Goal: Transaction & Acquisition: Purchase product/service

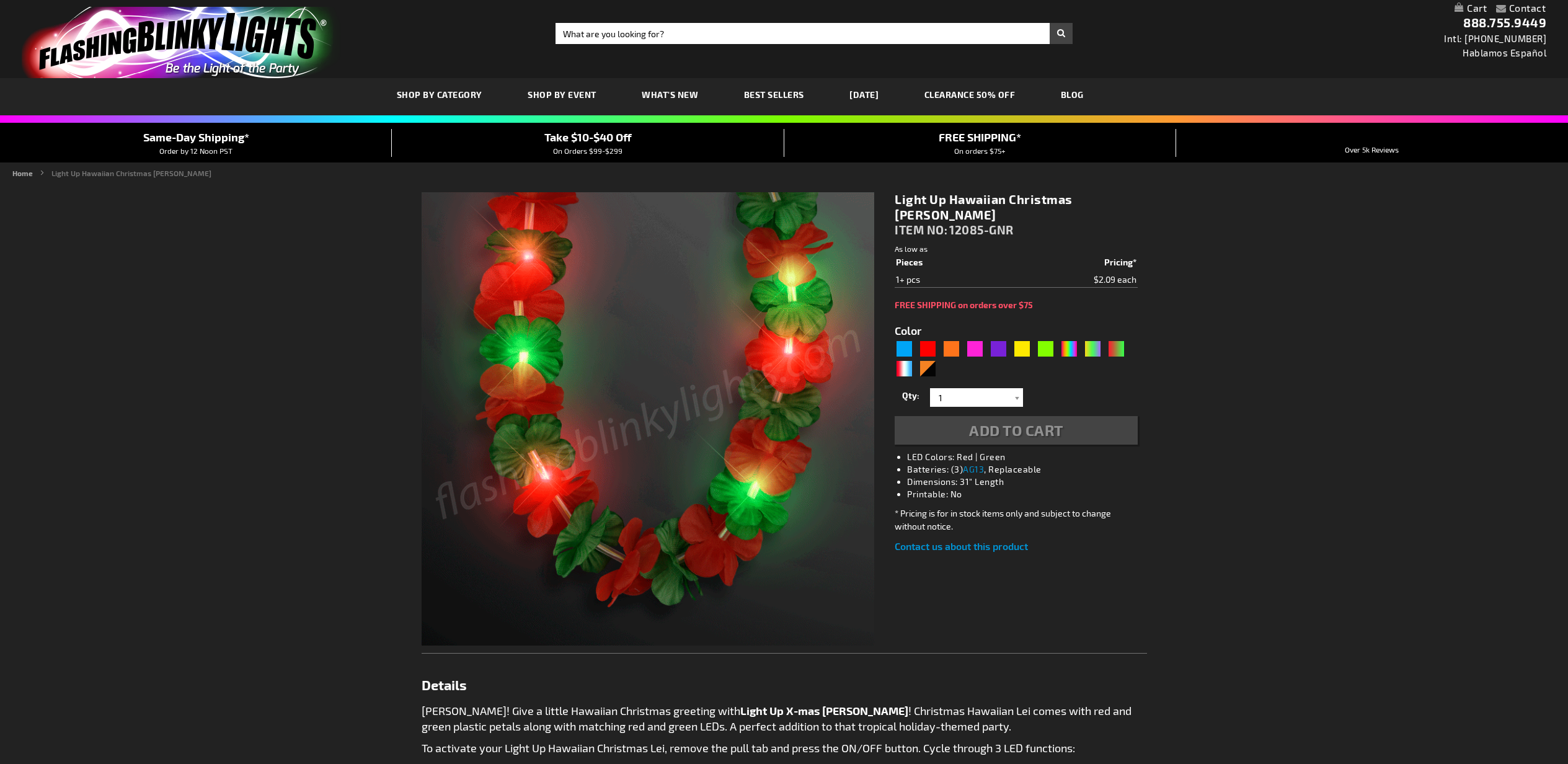
type input "5642"
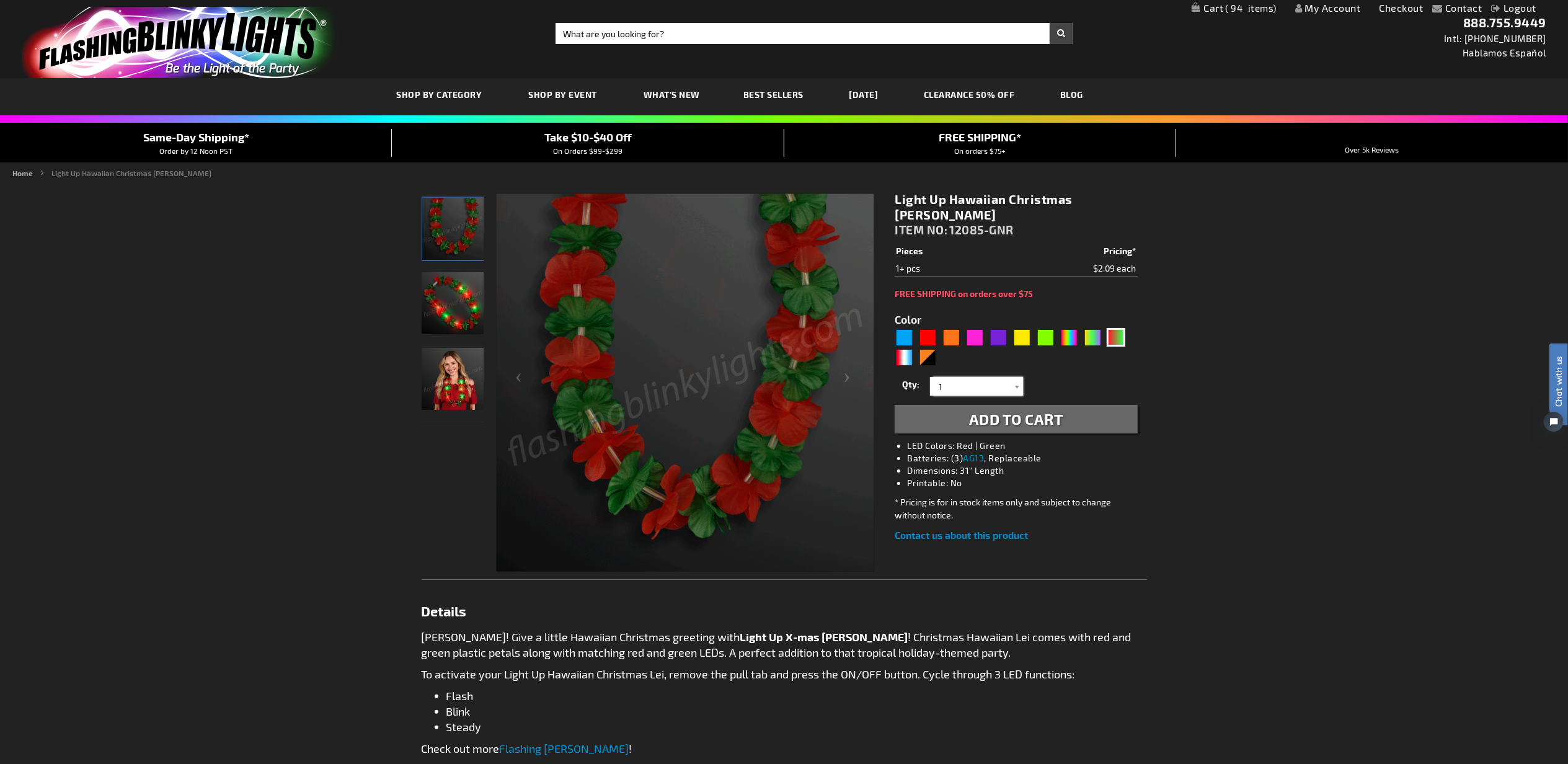
click at [973, 377] on input "1" at bounding box center [978, 386] width 90 height 18
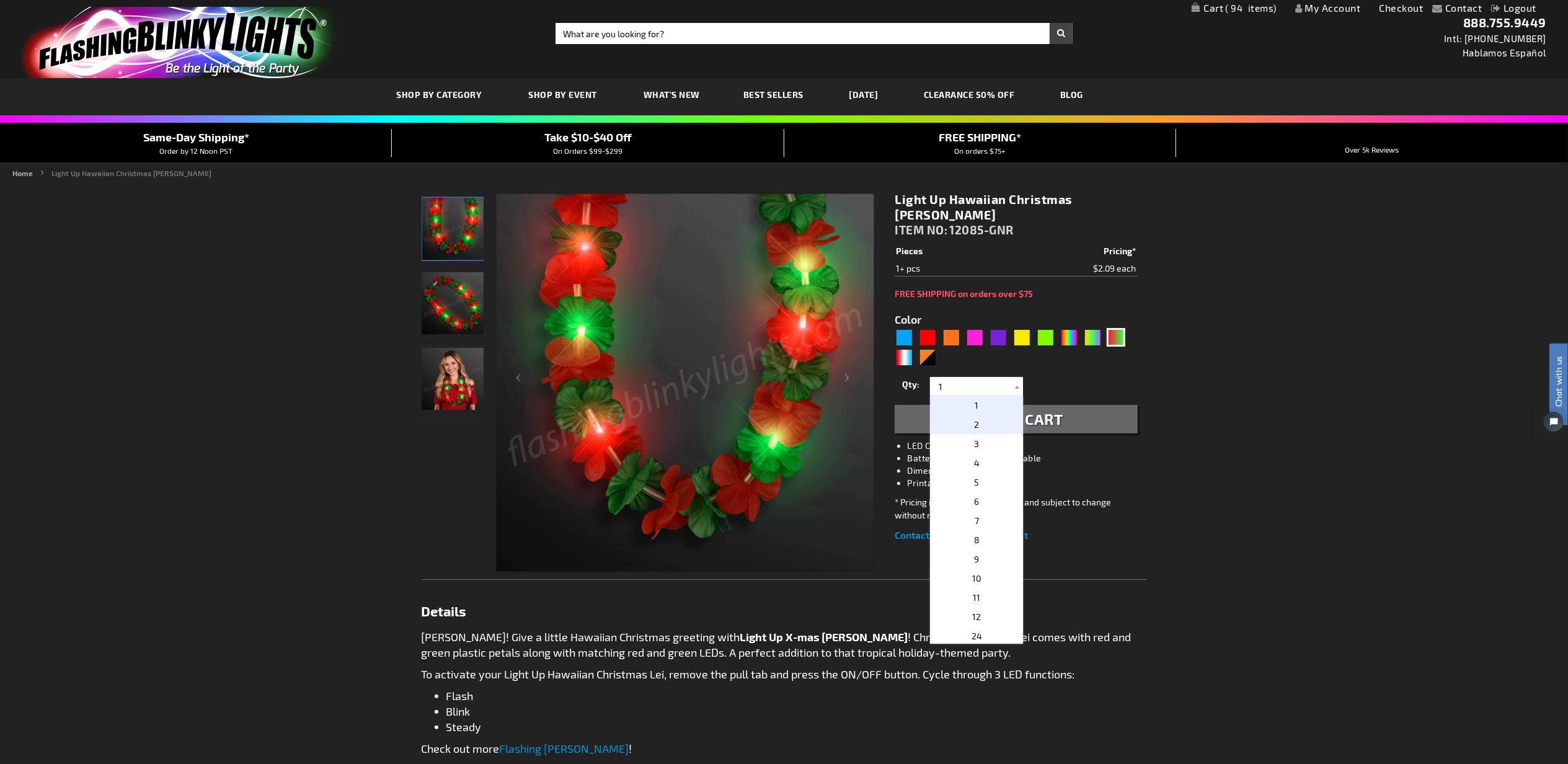
click at [975, 415] on p "2" at bounding box center [977, 424] width 93 height 19
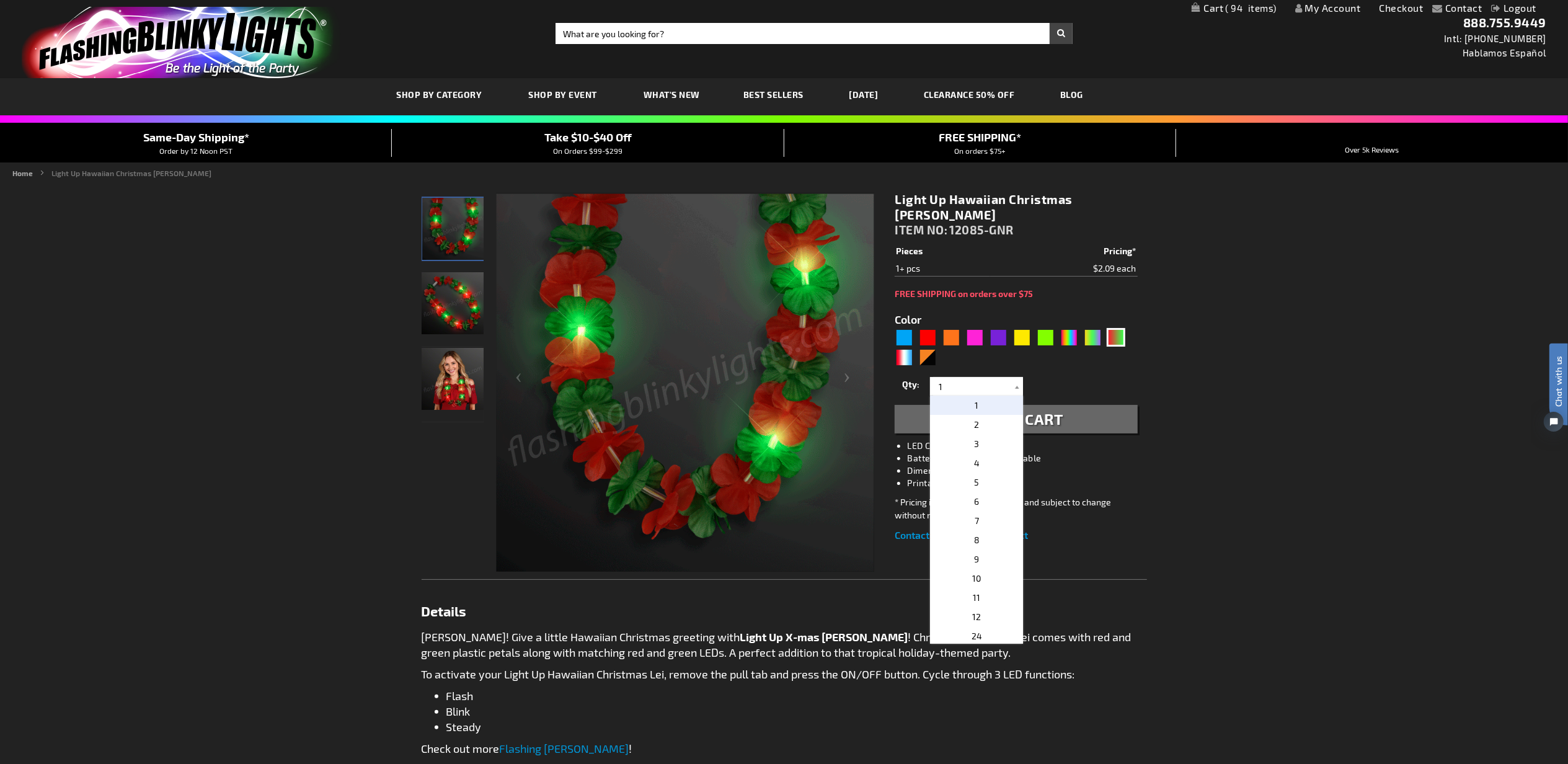
type input "2"
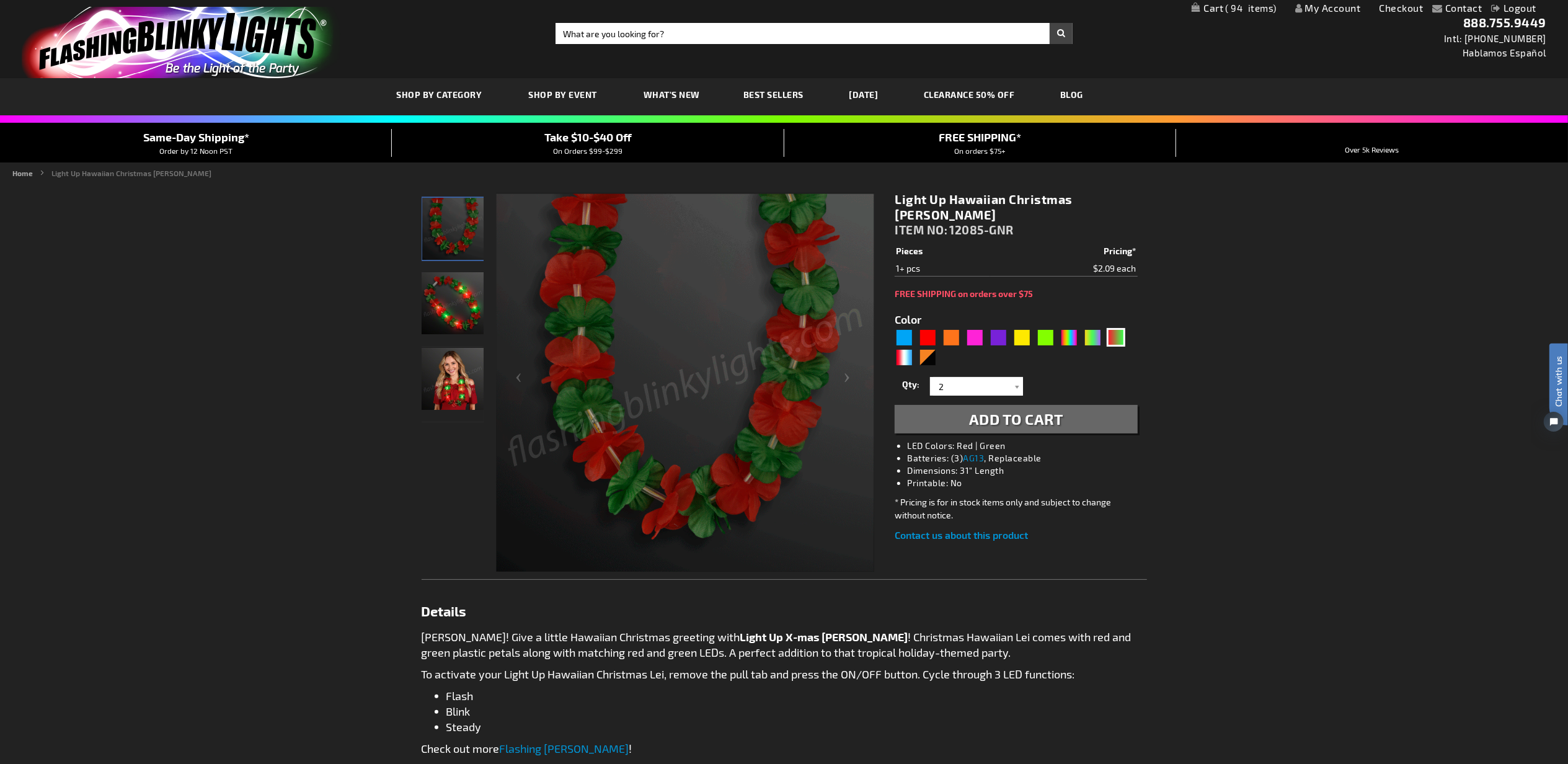
click at [1040, 410] on span "Add to Cart" at bounding box center [1016, 419] width 94 height 18
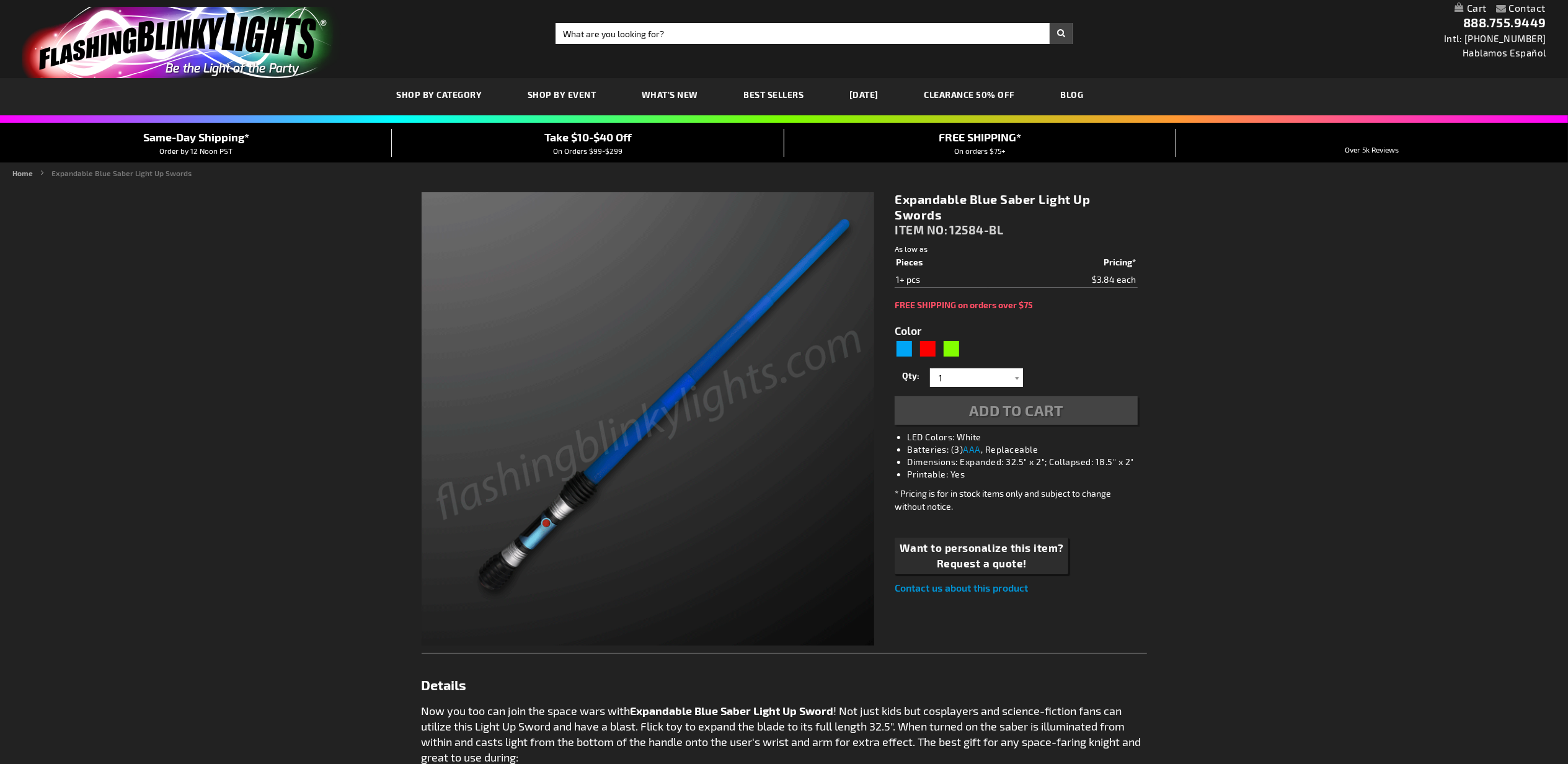
type input "5629"
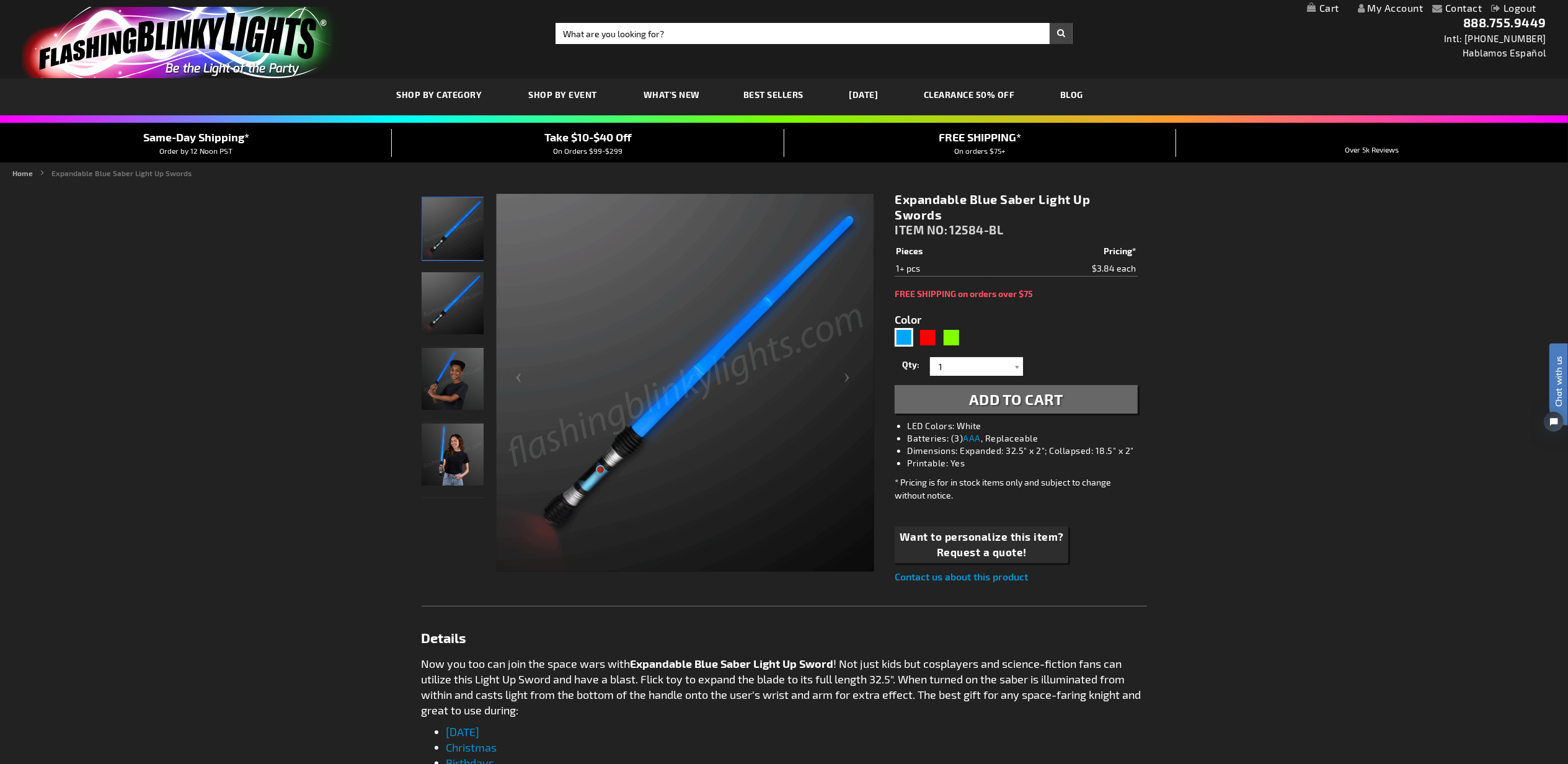
click at [1030, 395] on span "Add to Cart" at bounding box center [1016, 399] width 94 height 18
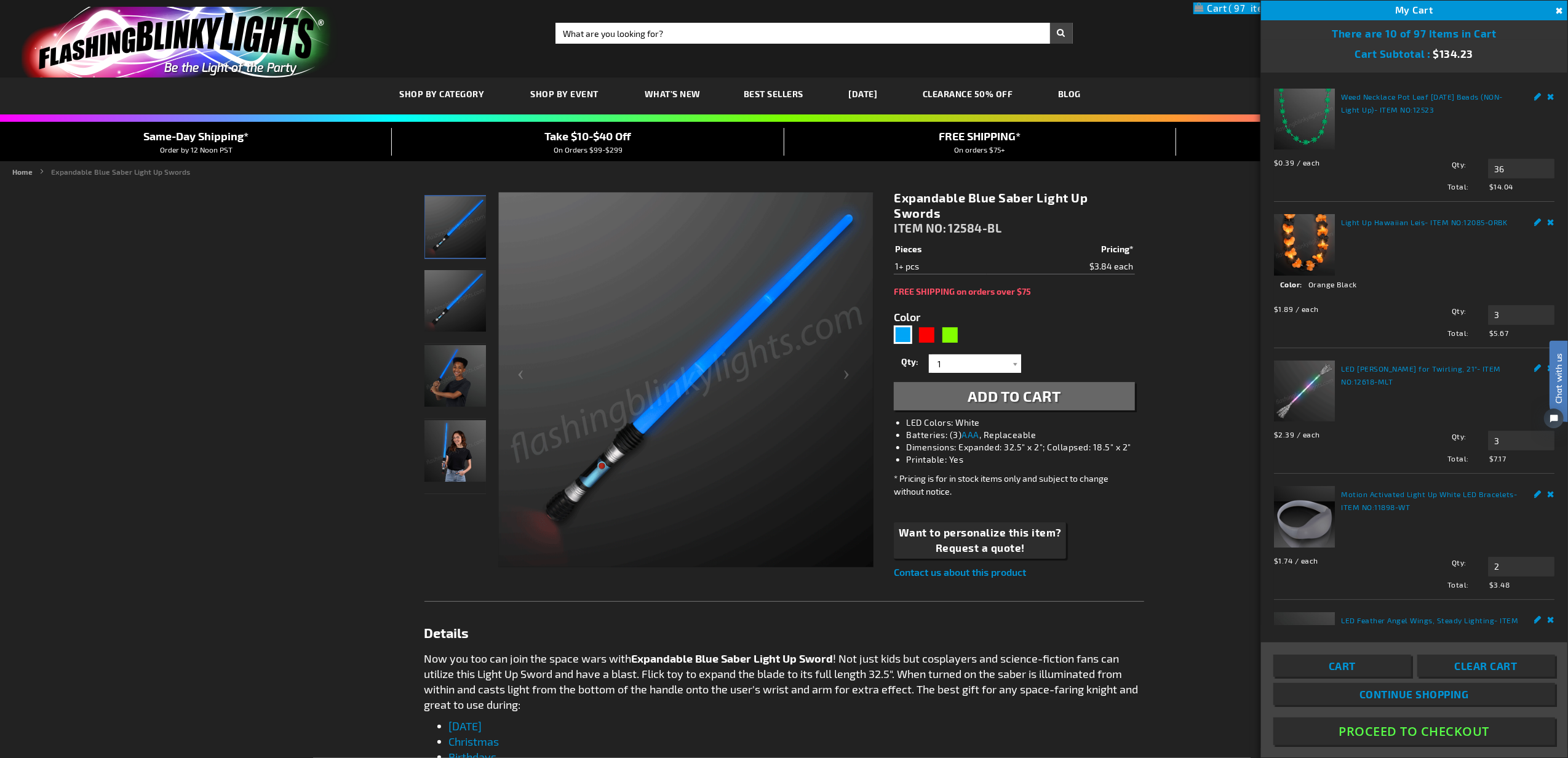
drag, startPoint x: 1014, startPoint y: 395, endPoint x: 1007, endPoint y: 383, distance: 13.9
click at [1014, 395] on span "Add to Cart" at bounding box center [1014, 396] width 93 height 18
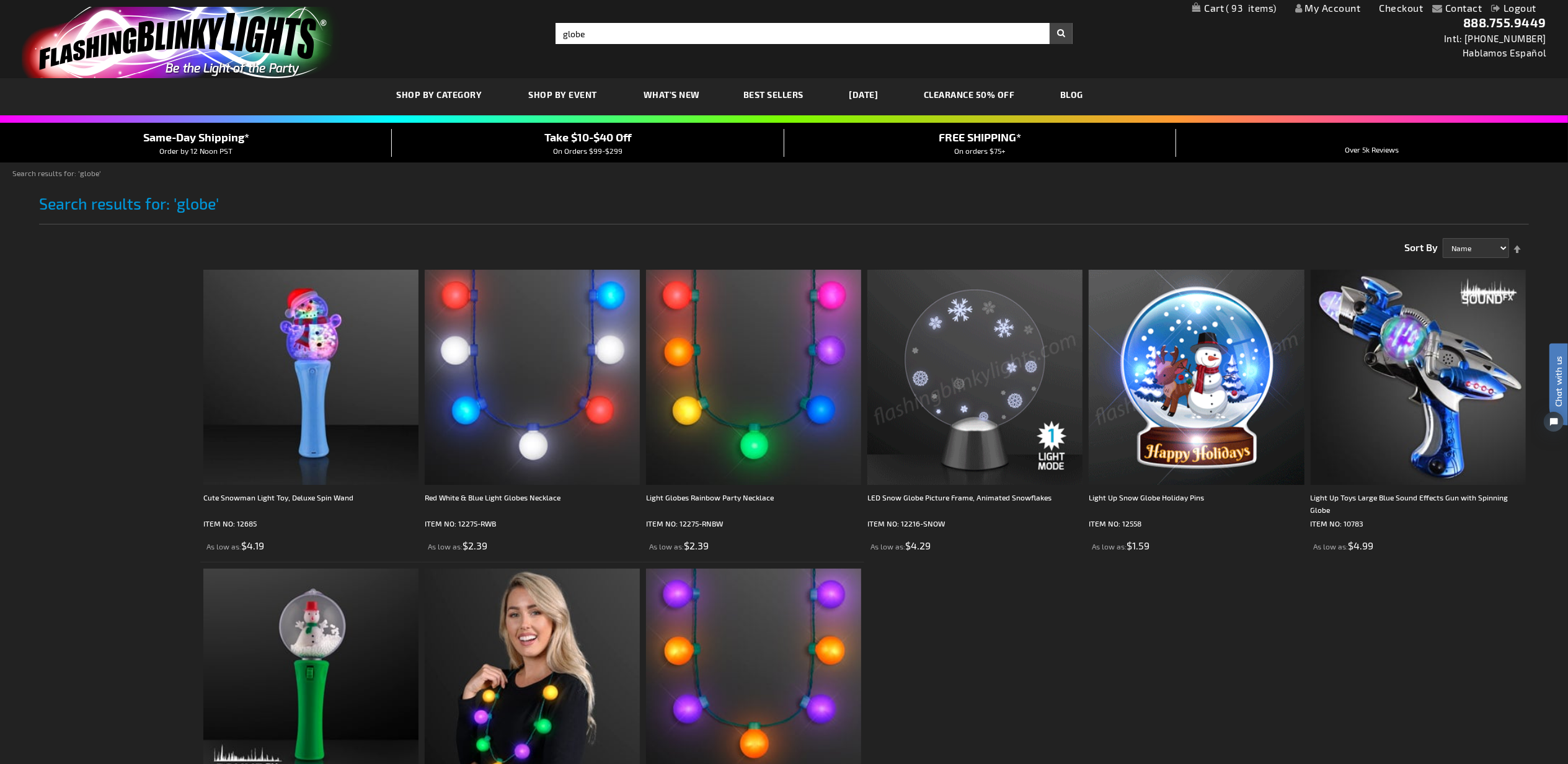
click at [1209, 374] on img at bounding box center [1197, 377] width 215 height 215
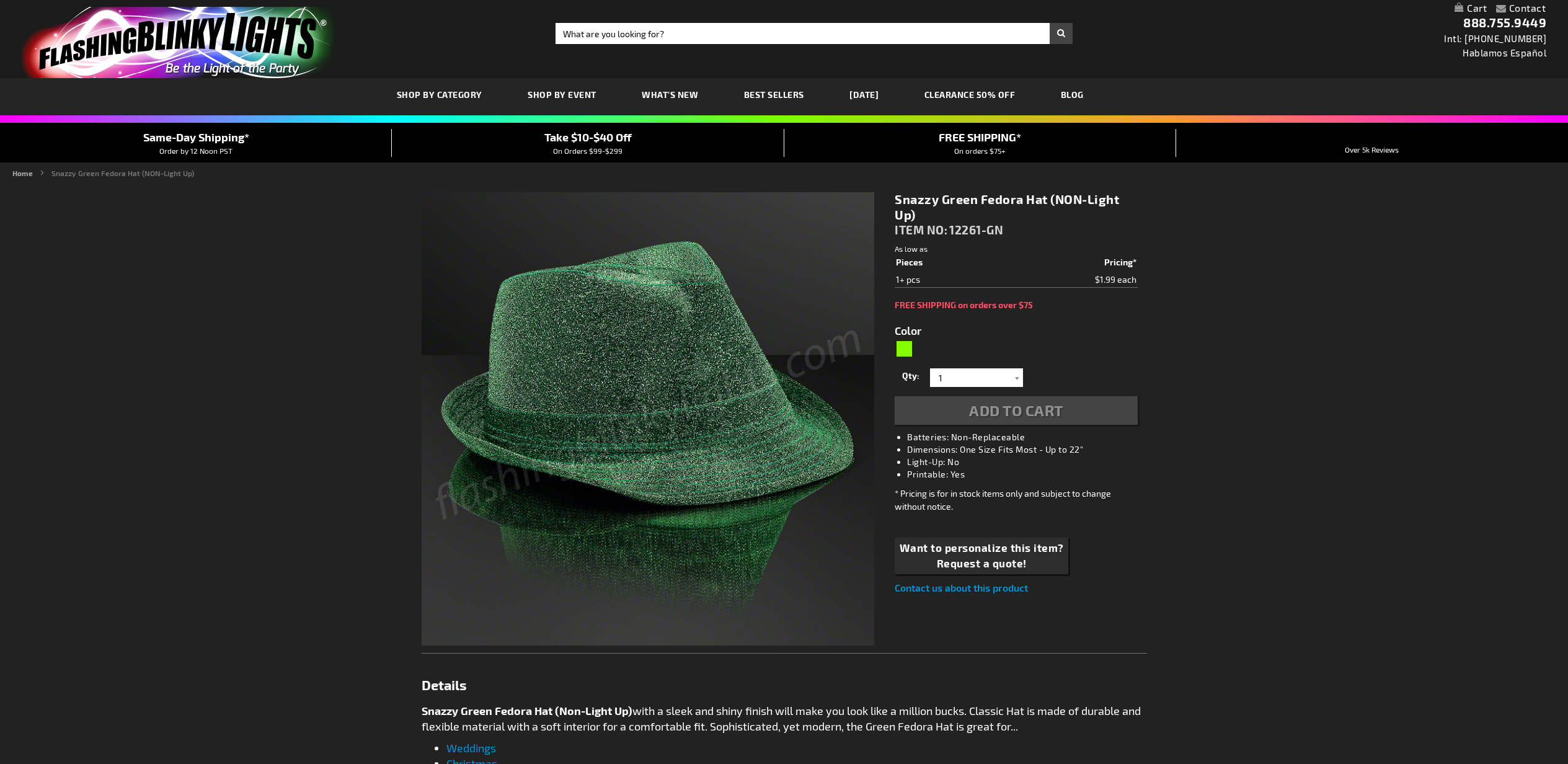
type input "5648"
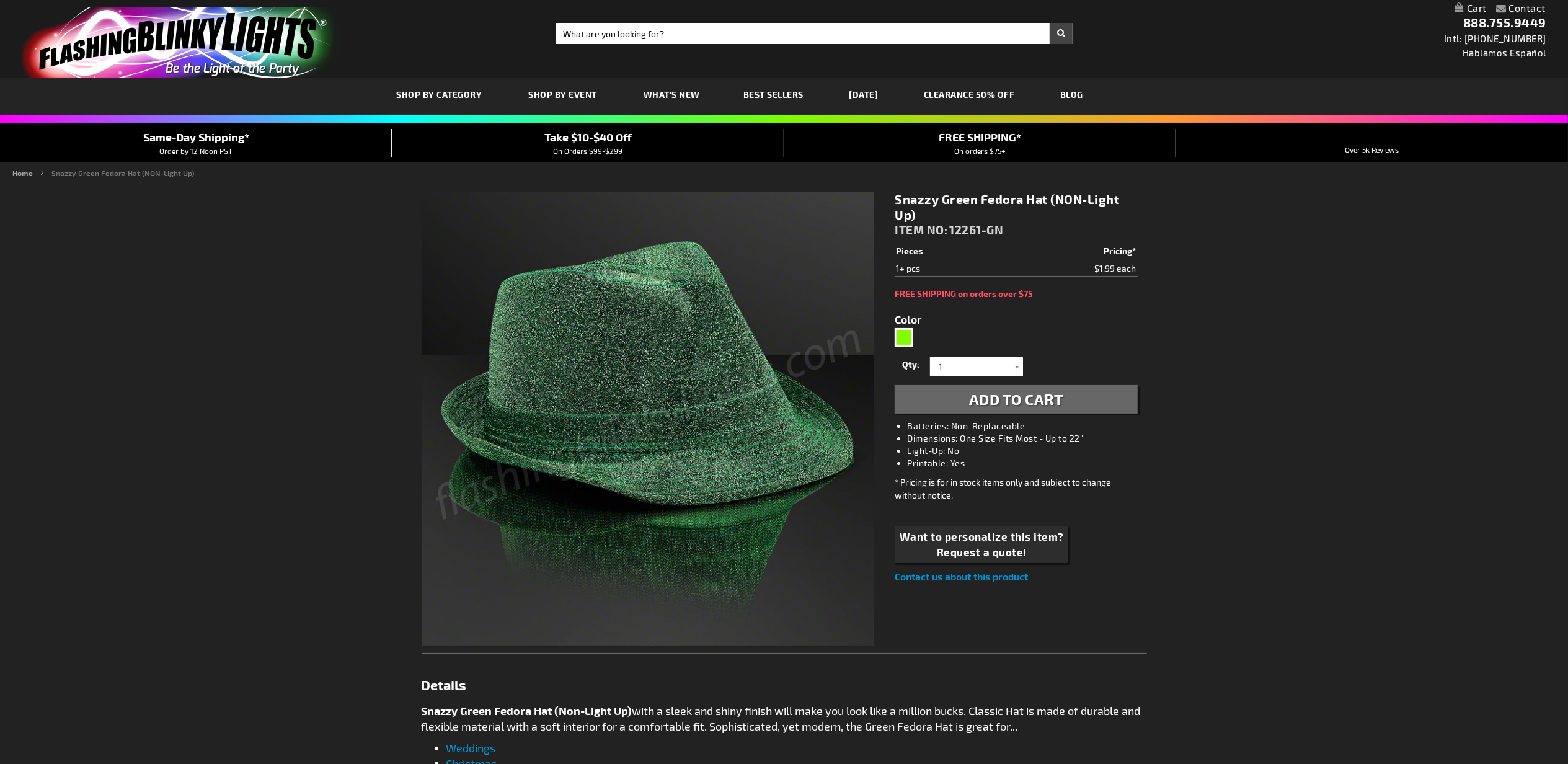
click at [1002, 395] on span "Add to Cart" at bounding box center [1016, 399] width 94 height 18
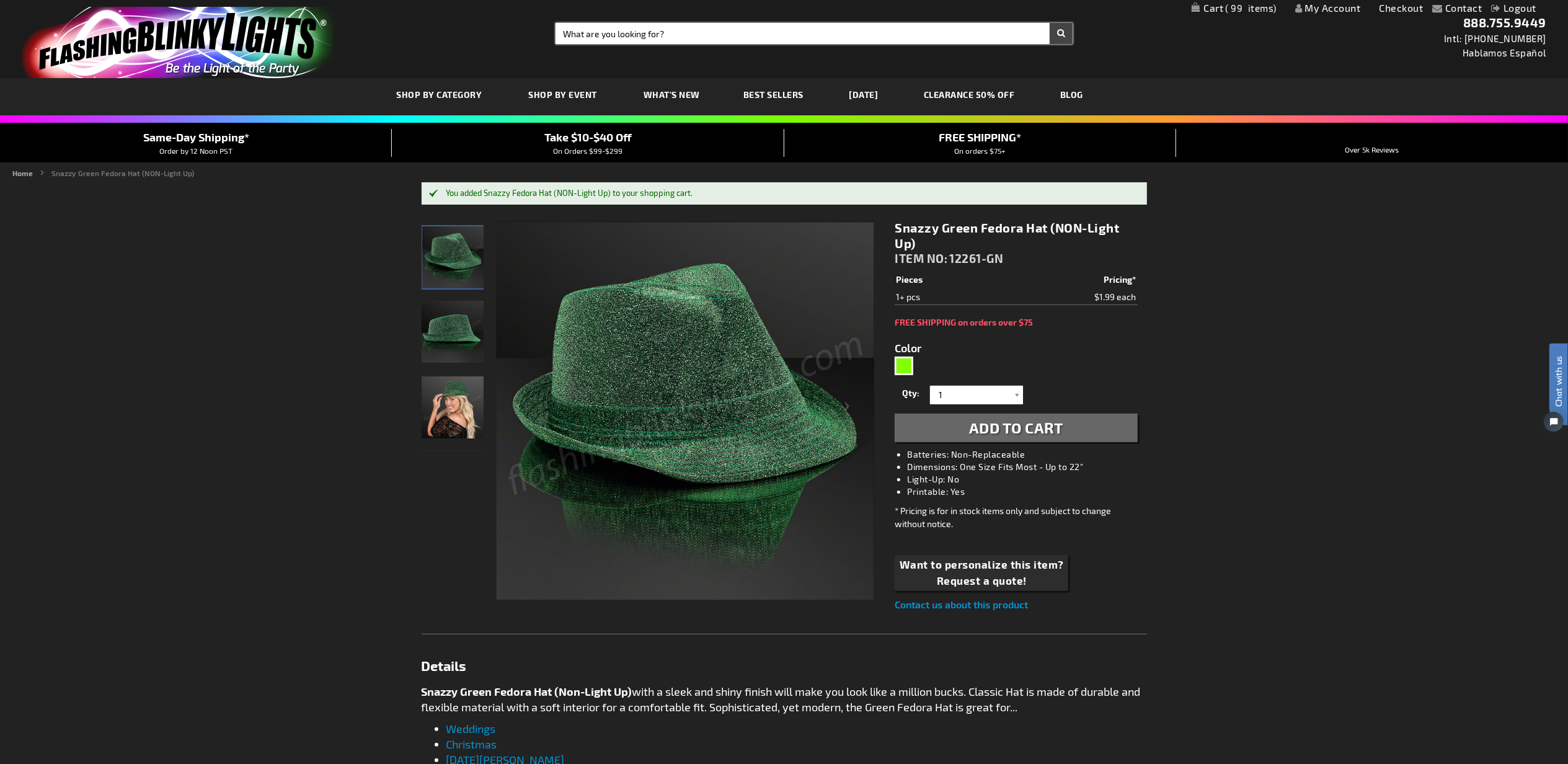
click at [836, 33] on input "Search" at bounding box center [814, 33] width 517 height 21
type input "green ball"
click at [1050, 23] on button "Search" at bounding box center [1061, 33] width 23 height 21
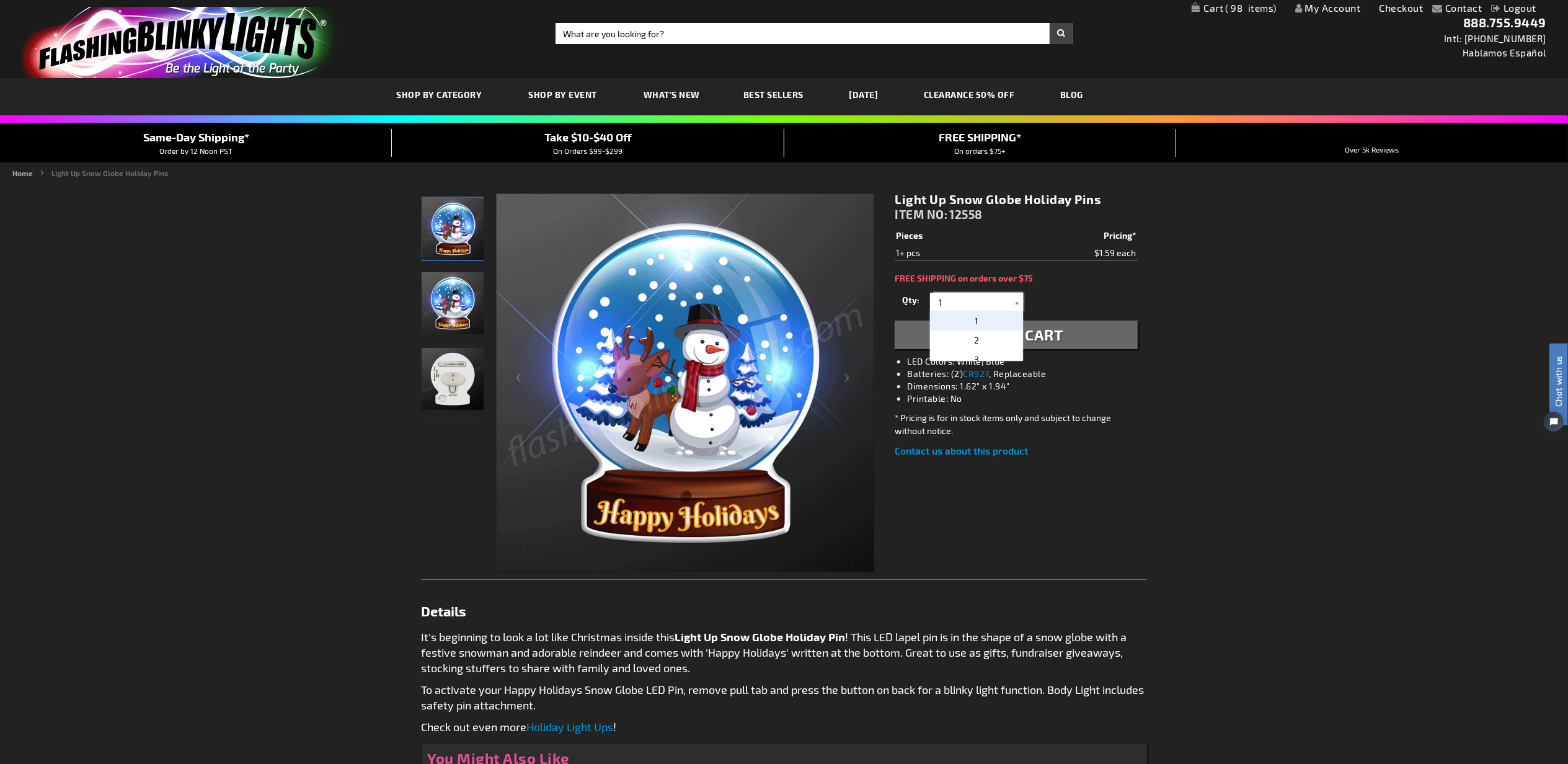
click at [982, 301] on input "1" at bounding box center [978, 302] width 90 height 18
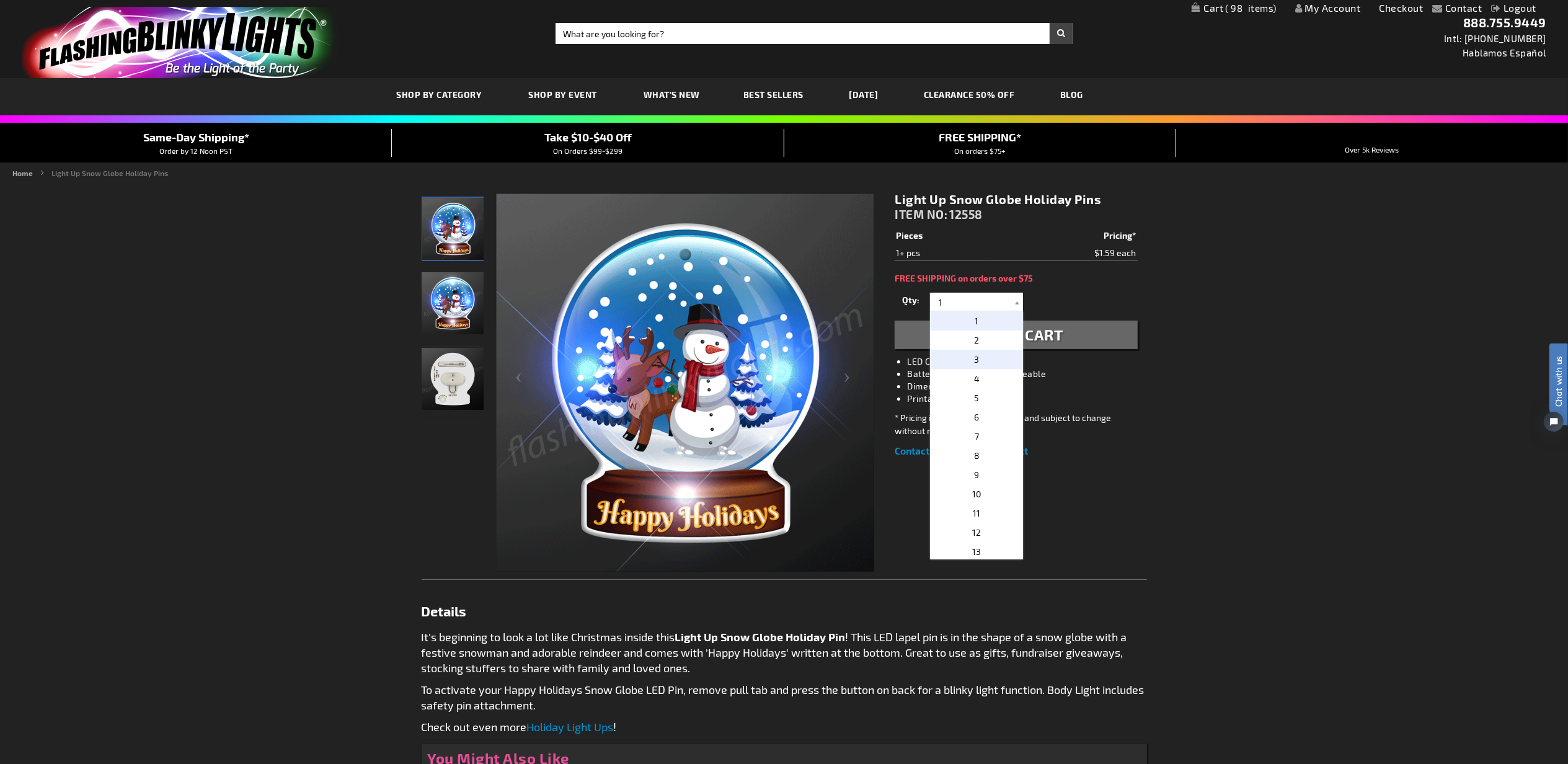
click at [993, 355] on p "3" at bounding box center [977, 359] width 93 height 19
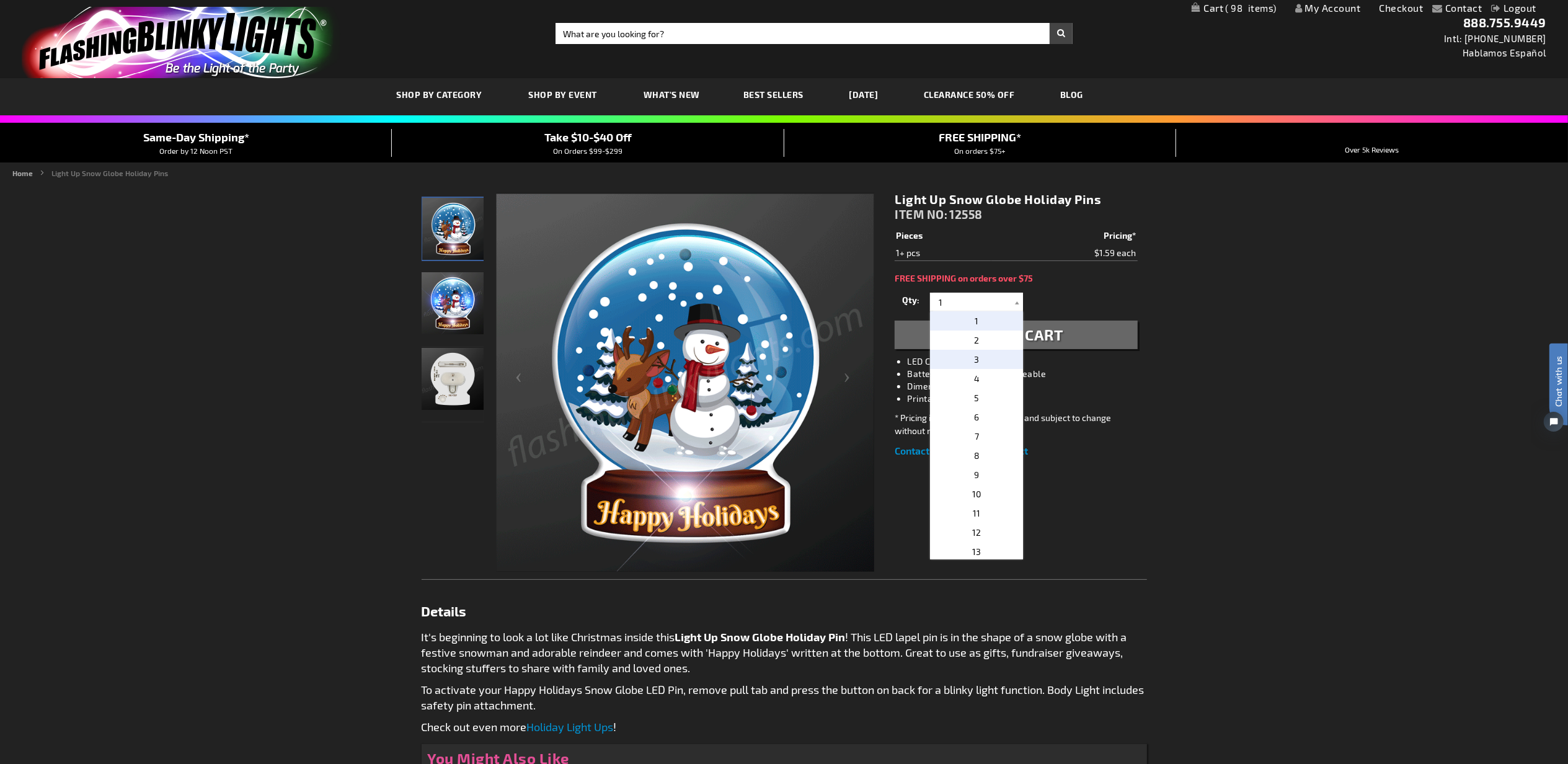
type input "3"
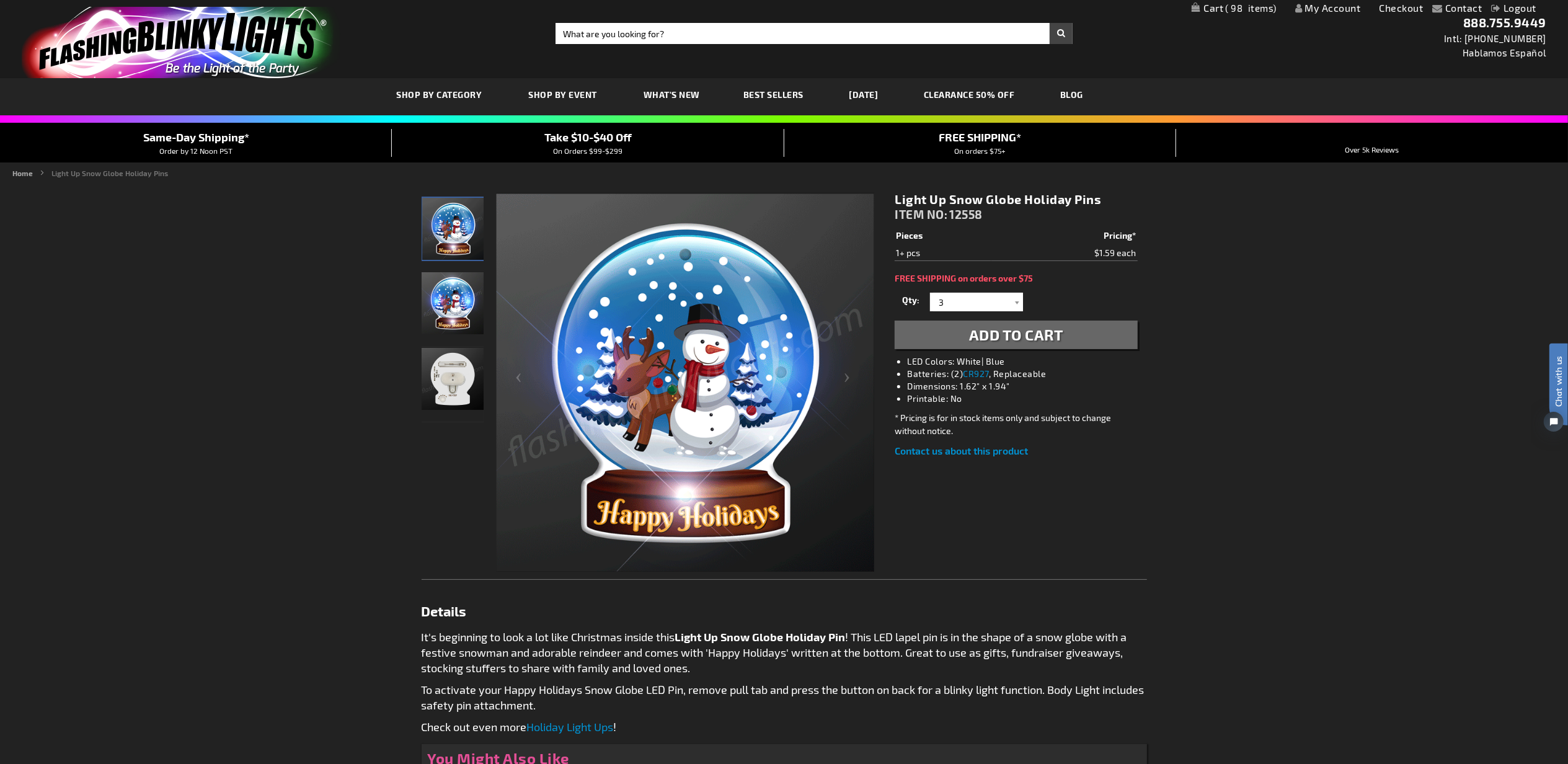
click at [1033, 331] on span "Add to Cart" at bounding box center [1016, 334] width 94 height 18
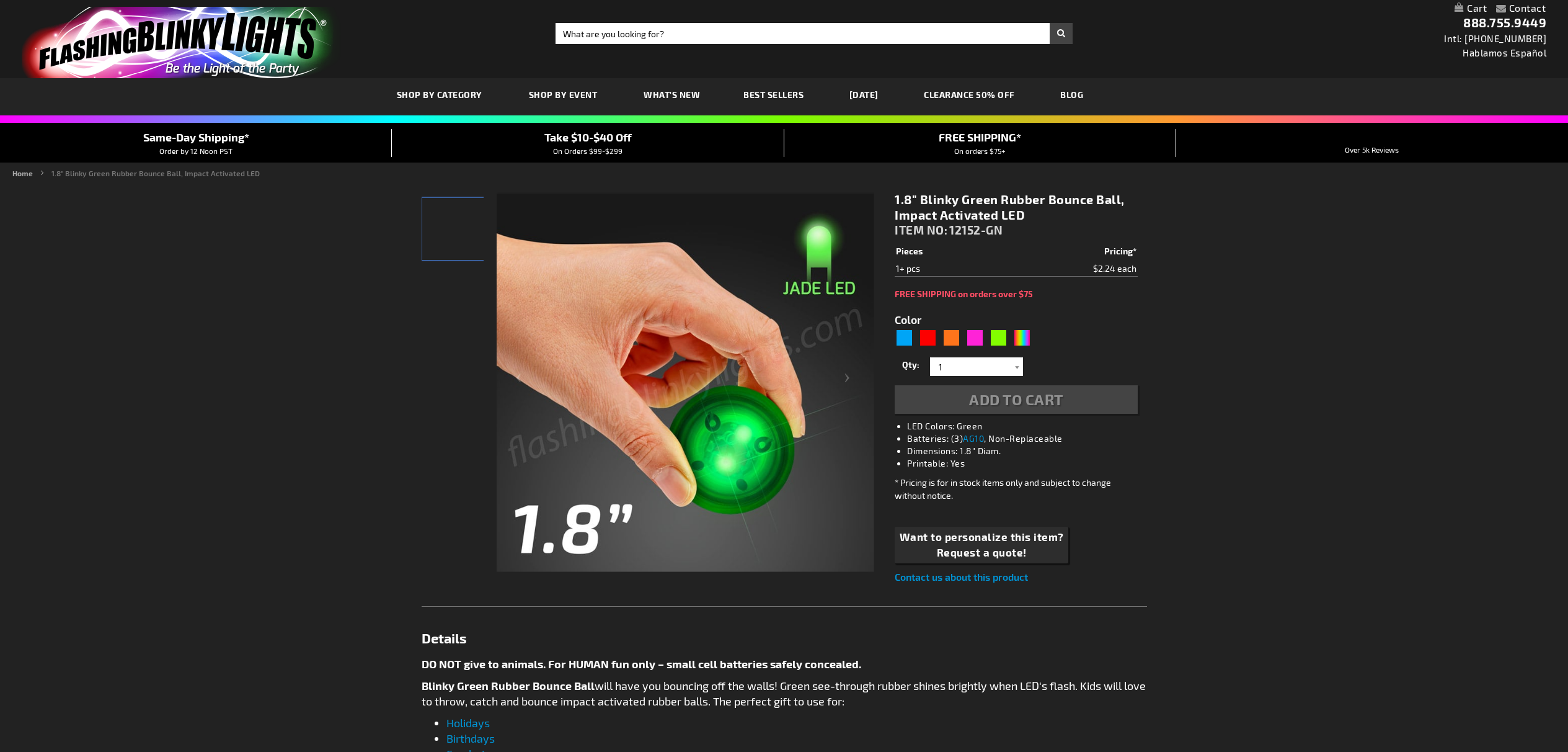
type input "5648"
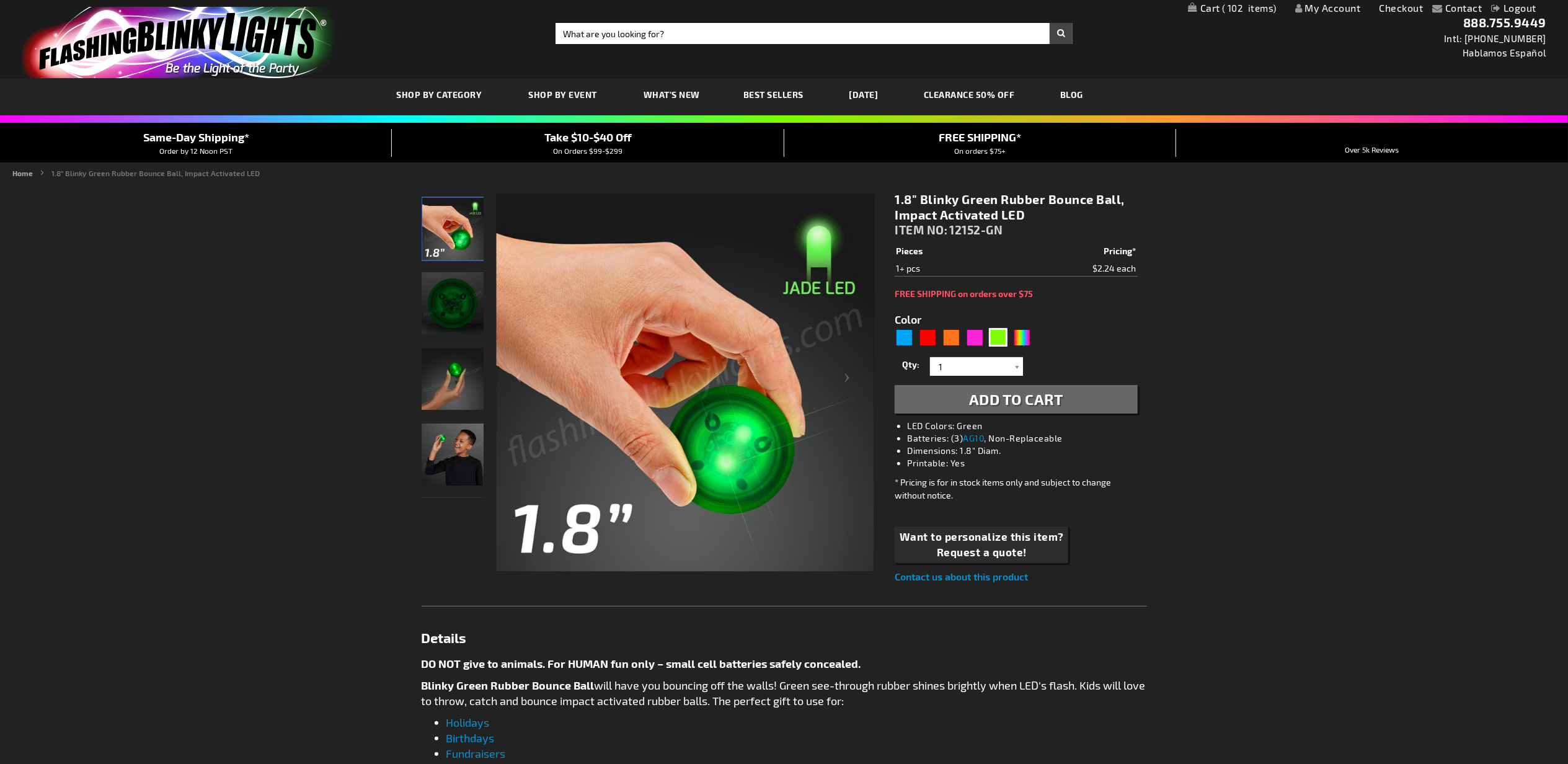
click at [1035, 388] on button "Add to Cart" at bounding box center [1016, 400] width 243 height 28
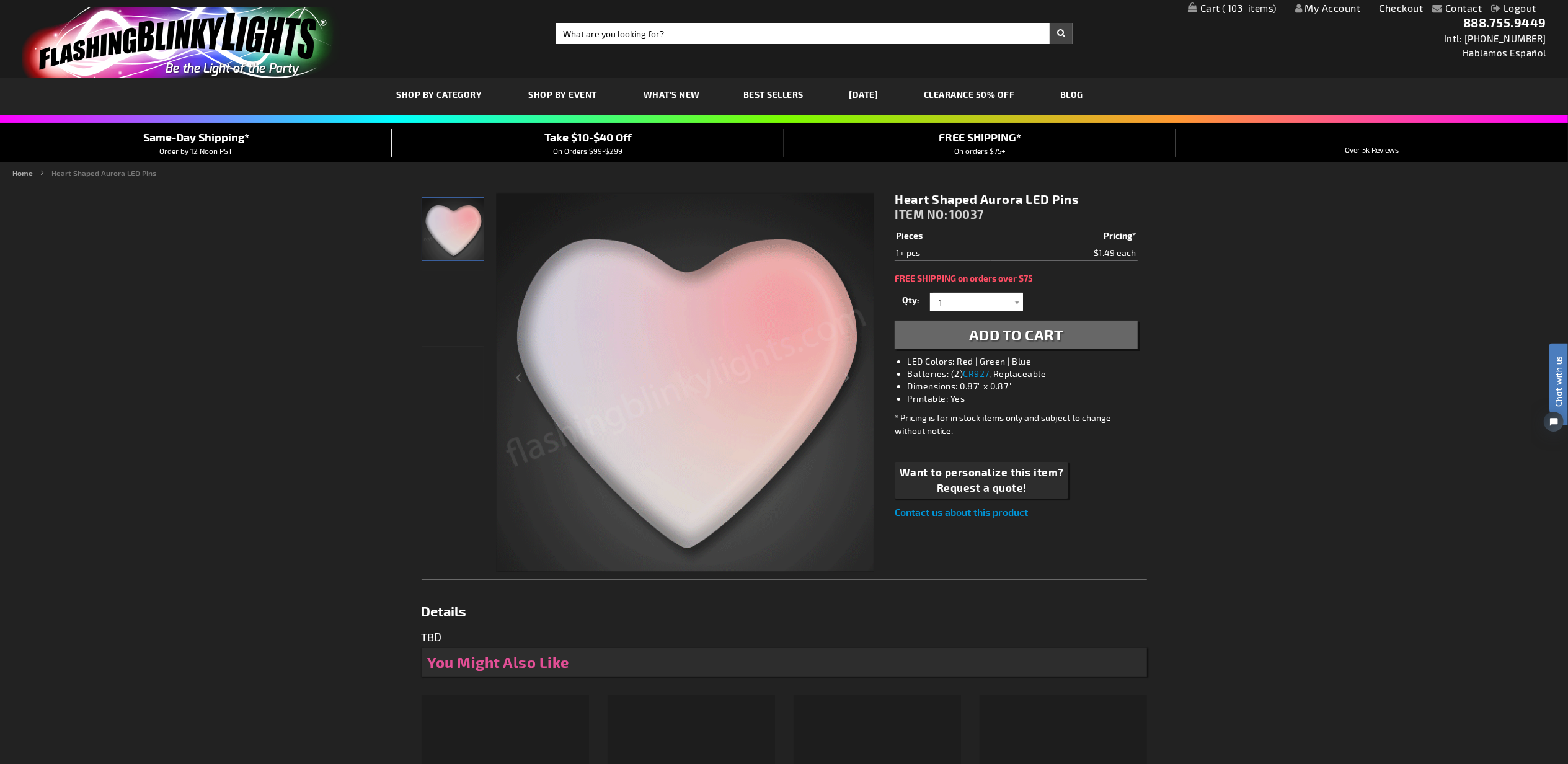
click at [1013, 330] on span "Add to Cart" at bounding box center [1016, 334] width 94 height 18
